Goal: Communication & Community: Answer question/provide support

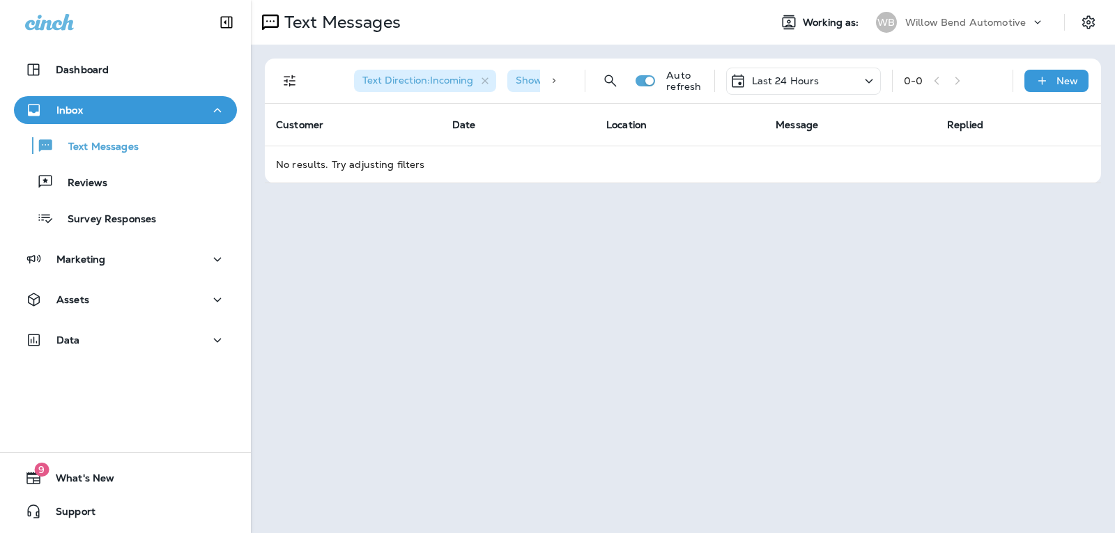
click at [783, 80] on p "Last 24 Hours" at bounding box center [786, 80] width 68 height 11
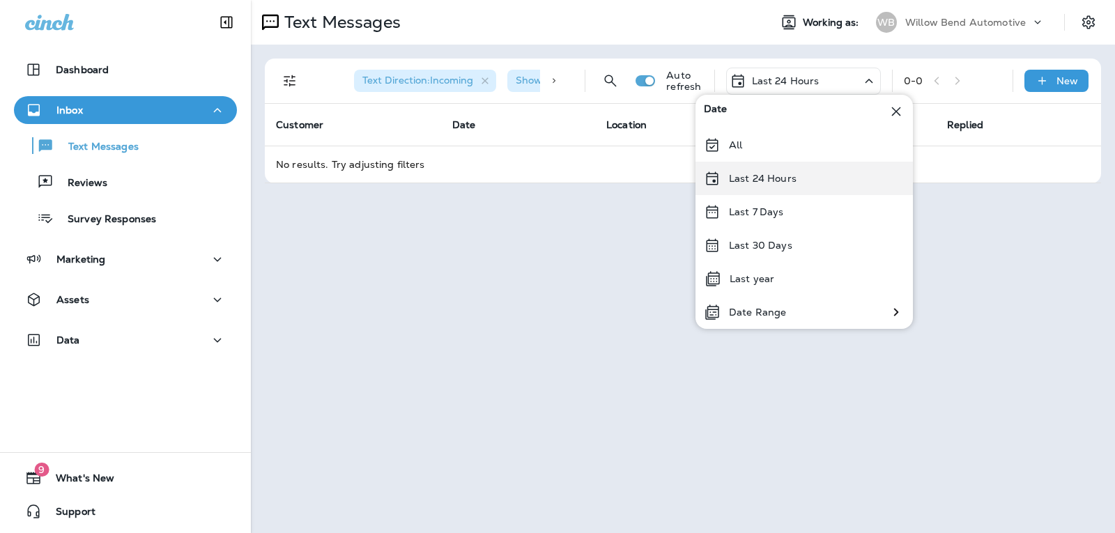
click at [775, 175] on p "Last 24 Hours" at bounding box center [763, 178] width 68 height 11
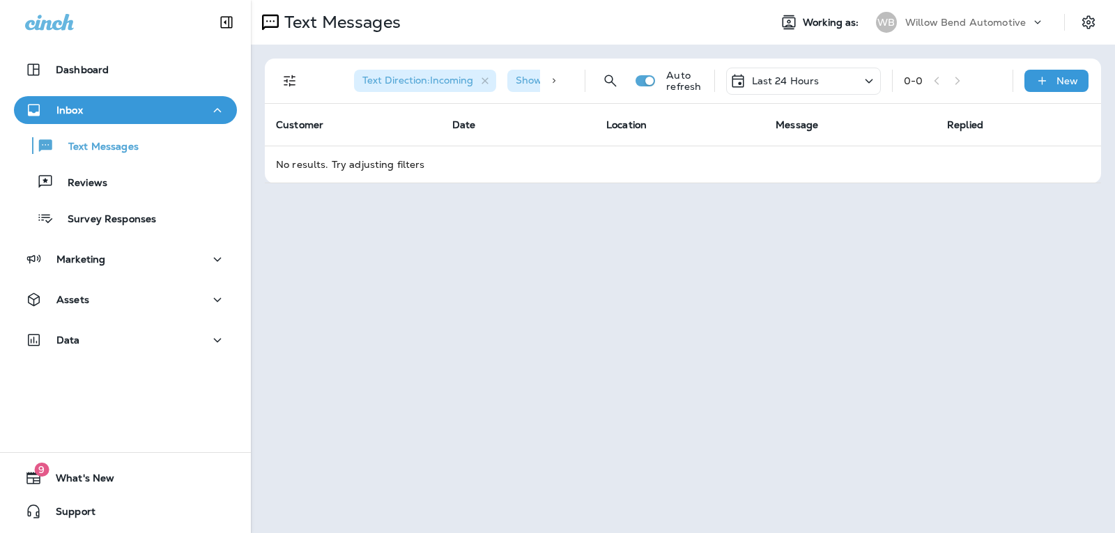
click at [759, 68] on div "Last 24 Hours" at bounding box center [803, 81] width 155 height 27
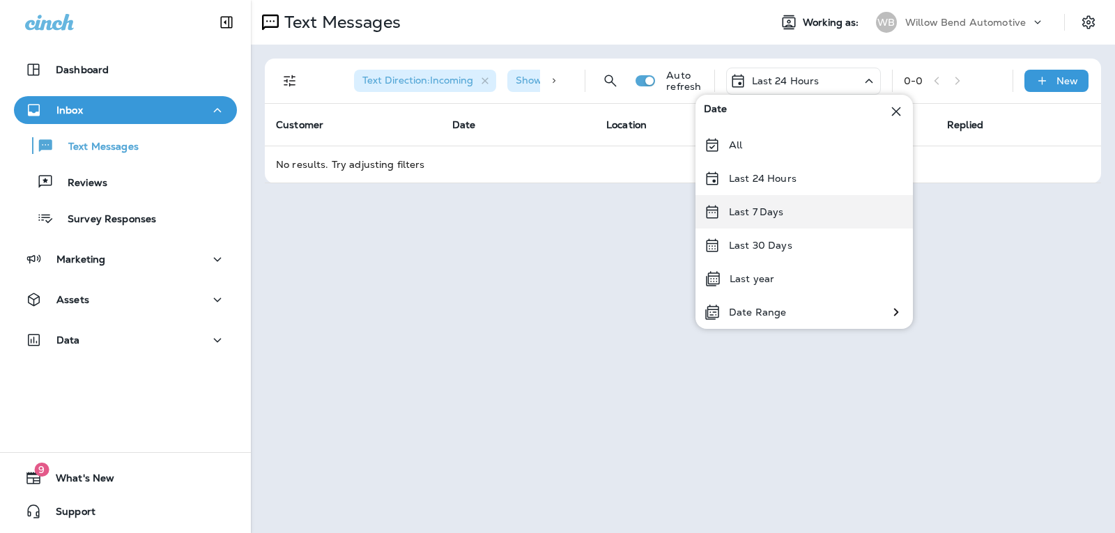
click at [779, 208] on p "Last 7 Days" at bounding box center [756, 211] width 55 height 11
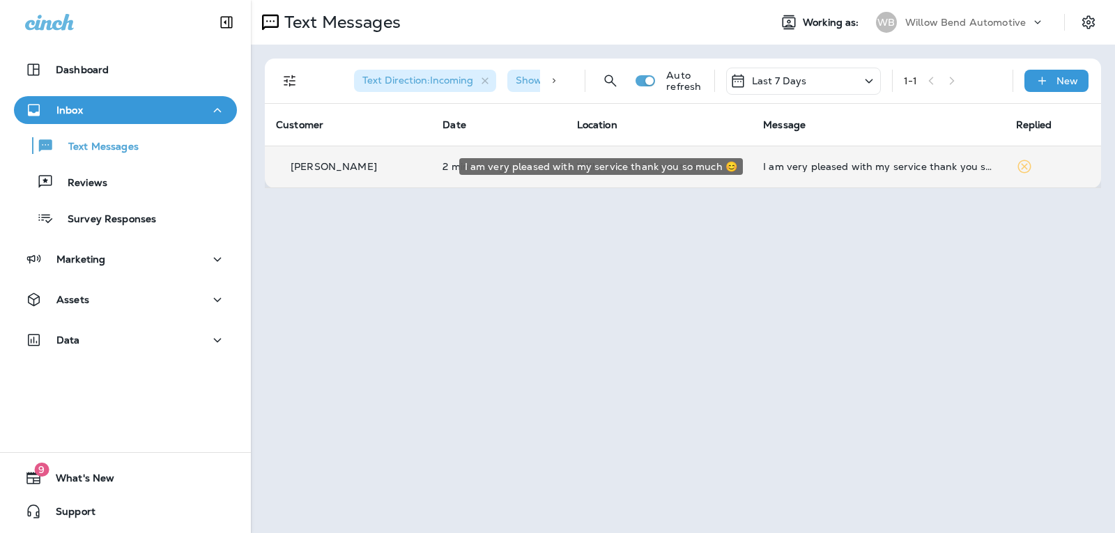
click at [905, 164] on div "I am very pleased with my service thank you so much 😊" at bounding box center [878, 166] width 230 height 11
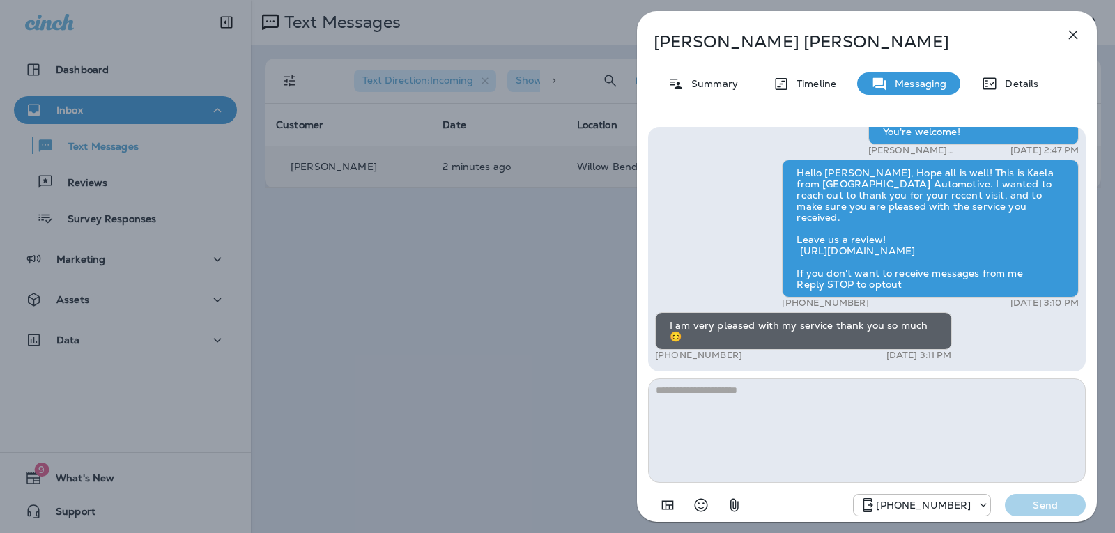
click at [785, 393] on textarea at bounding box center [866, 430] width 437 height 104
type textarea "*"
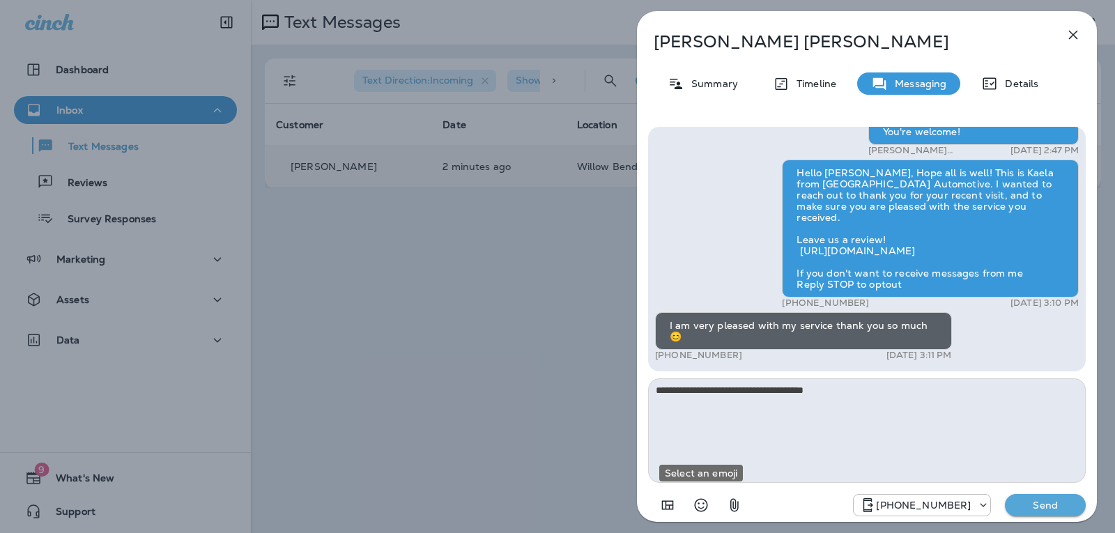
click at [697, 504] on icon "Select an emoji" at bounding box center [700, 505] width 17 height 17
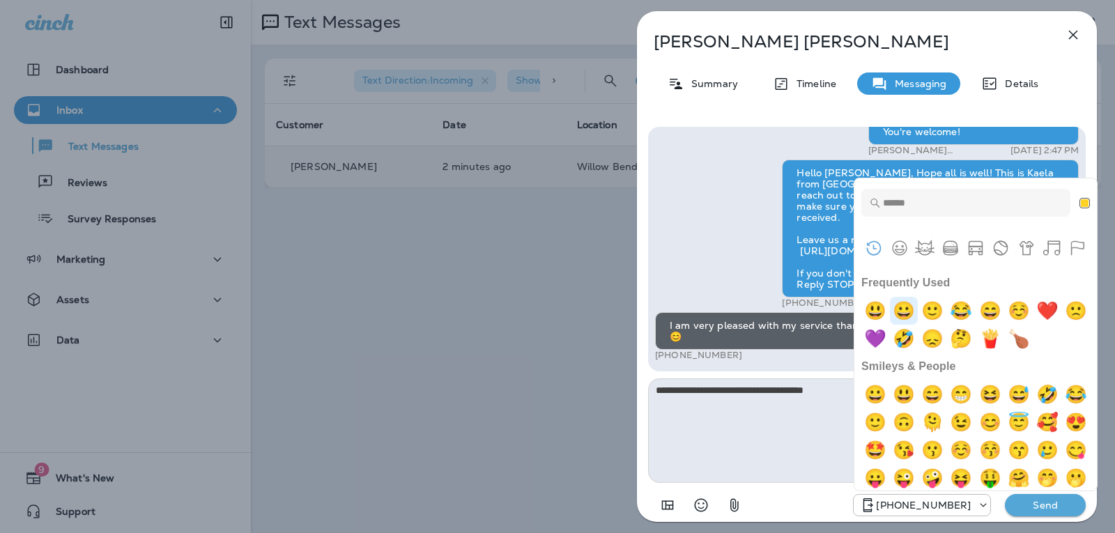
click at [901, 308] on img "grinning" at bounding box center [904, 311] width 28 height 28
type textarea "**********"
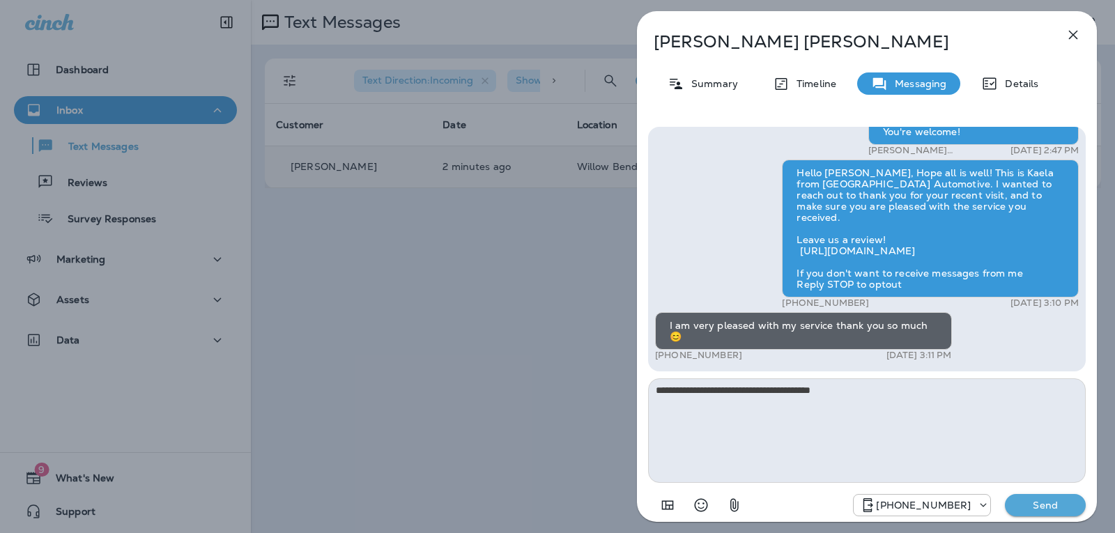
click at [1052, 506] on p "Send" at bounding box center [1045, 505] width 59 height 13
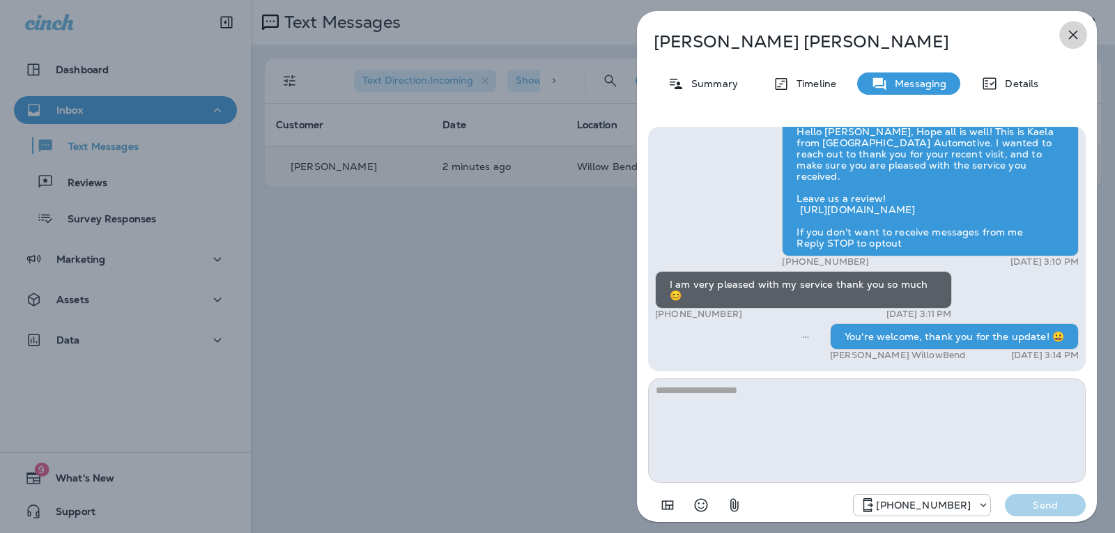
click at [1066, 40] on icon "button" at bounding box center [1072, 34] width 17 height 17
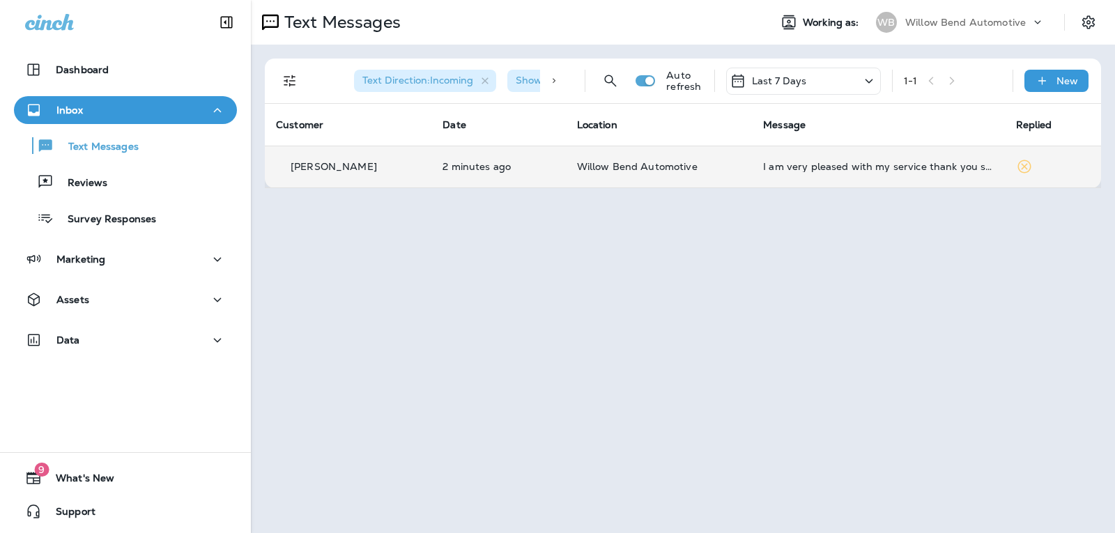
click at [766, 83] on p "Last 7 Days" at bounding box center [779, 80] width 55 height 11
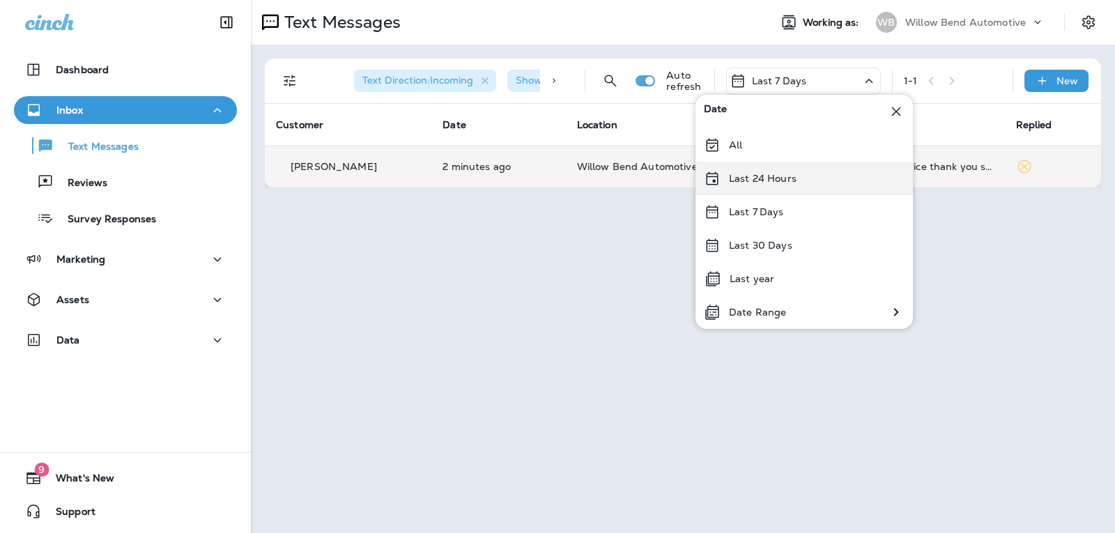
click at [789, 183] on p "Last 24 Hours" at bounding box center [763, 178] width 68 height 11
